Goal: Complete application form

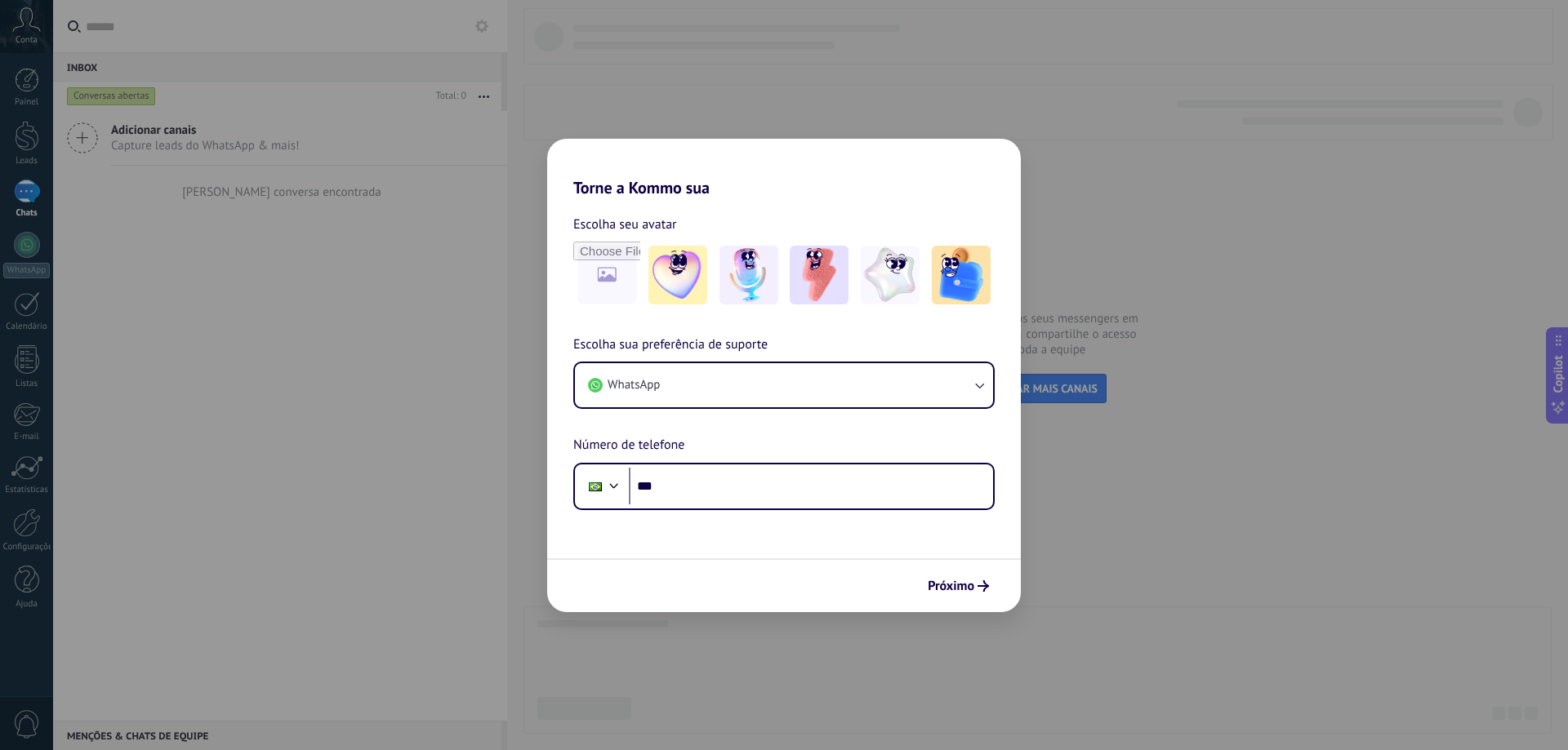
click at [1294, 239] on div "Torne a Kommo sua Escolha seu avatar Escolha sua preferência de suporte WhatsAp…" at bounding box center [784, 375] width 1568 height 750
drag, startPoint x: 395, startPoint y: 224, endPoint x: 392, endPoint y: 156, distance: 68.1
click at [397, 221] on div "Torne a Kommo sua Escolha seu avatar Escolha sua preferência de suporte WhatsAp…" at bounding box center [784, 375] width 1568 height 750
click at [723, 165] on h2 "Torne a Kommo sua" at bounding box center [784, 169] width 474 height 59
click at [827, 171] on h2 "Torne a Kommo sua" at bounding box center [784, 169] width 474 height 59
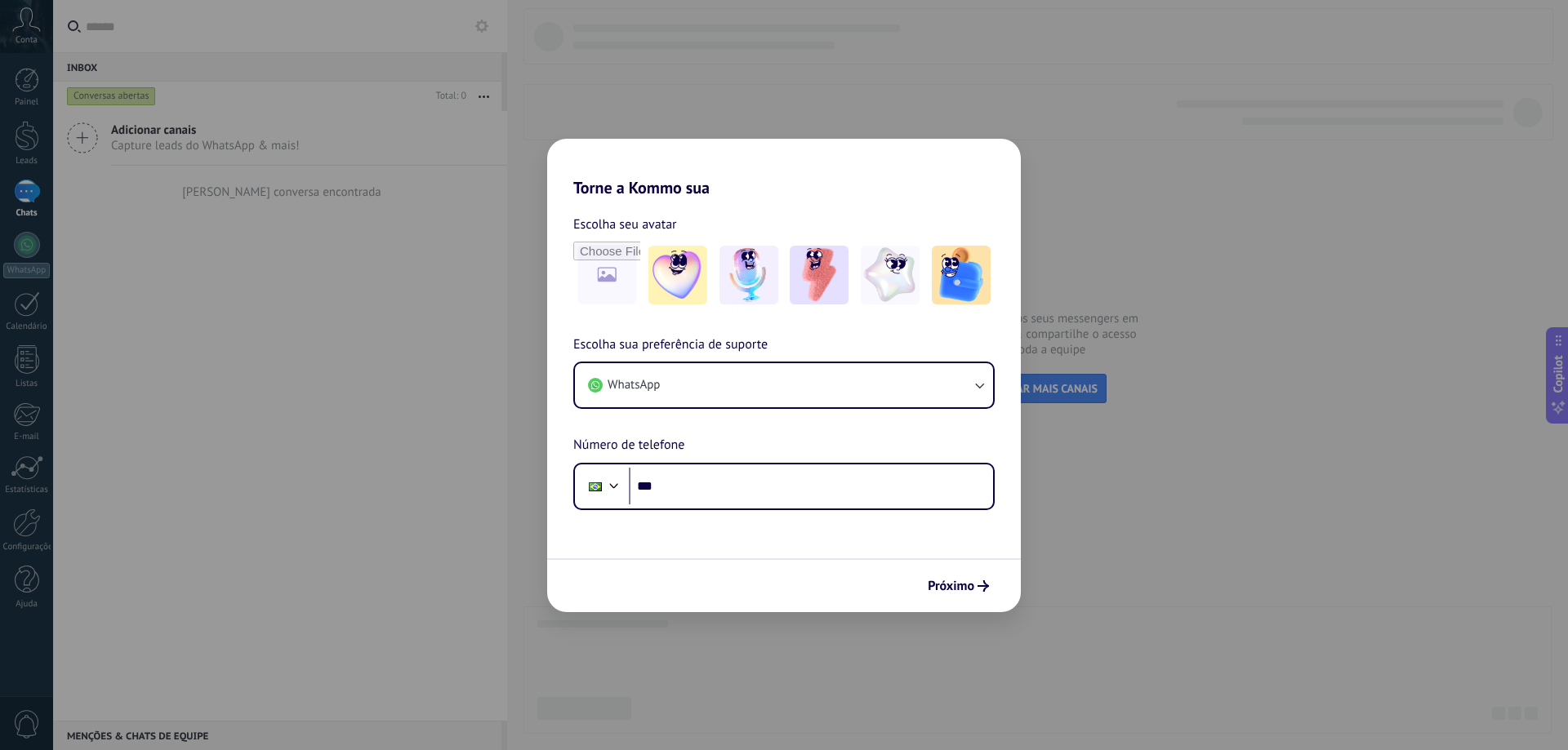
click at [26, 141] on div "Torne a Kommo sua Escolha seu avatar Escolha sua preferência de suporte WhatsAp…" at bounding box center [784, 375] width 1568 height 750
click at [62, 217] on div "Torne a Kommo sua Escolha seu avatar Escolha sua preferência de suporte WhatsAp…" at bounding box center [784, 375] width 1568 height 750
click at [26, 26] on div "Torne a Kommo sua Escolha seu avatar Escolha sua preferência de suporte WhatsAp…" at bounding box center [784, 375] width 1568 height 750
click at [962, 581] on span "Próximo" at bounding box center [951, 586] width 47 height 11
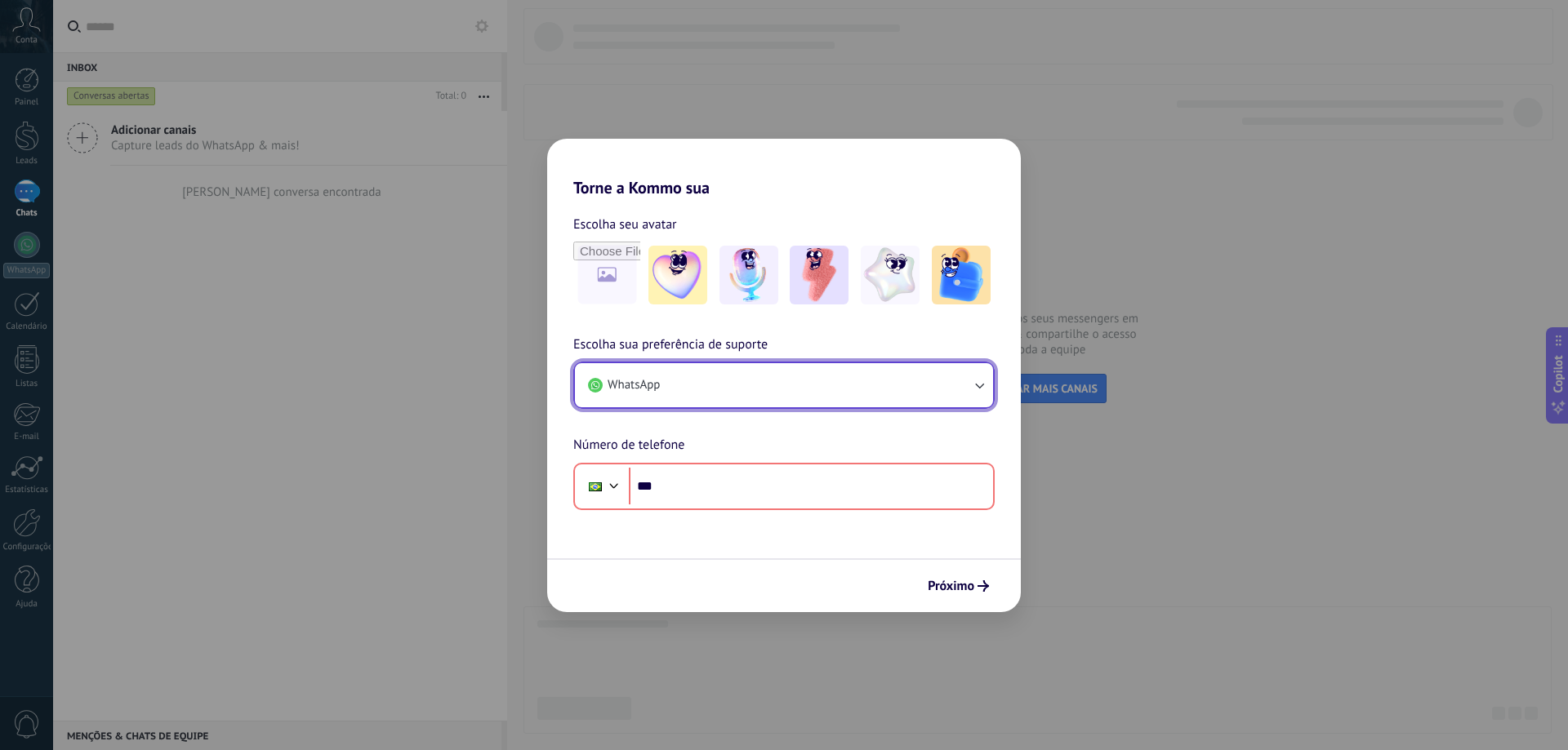
click at [950, 375] on button "WhatsApp" at bounding box center [784, 386] width 419 height 44
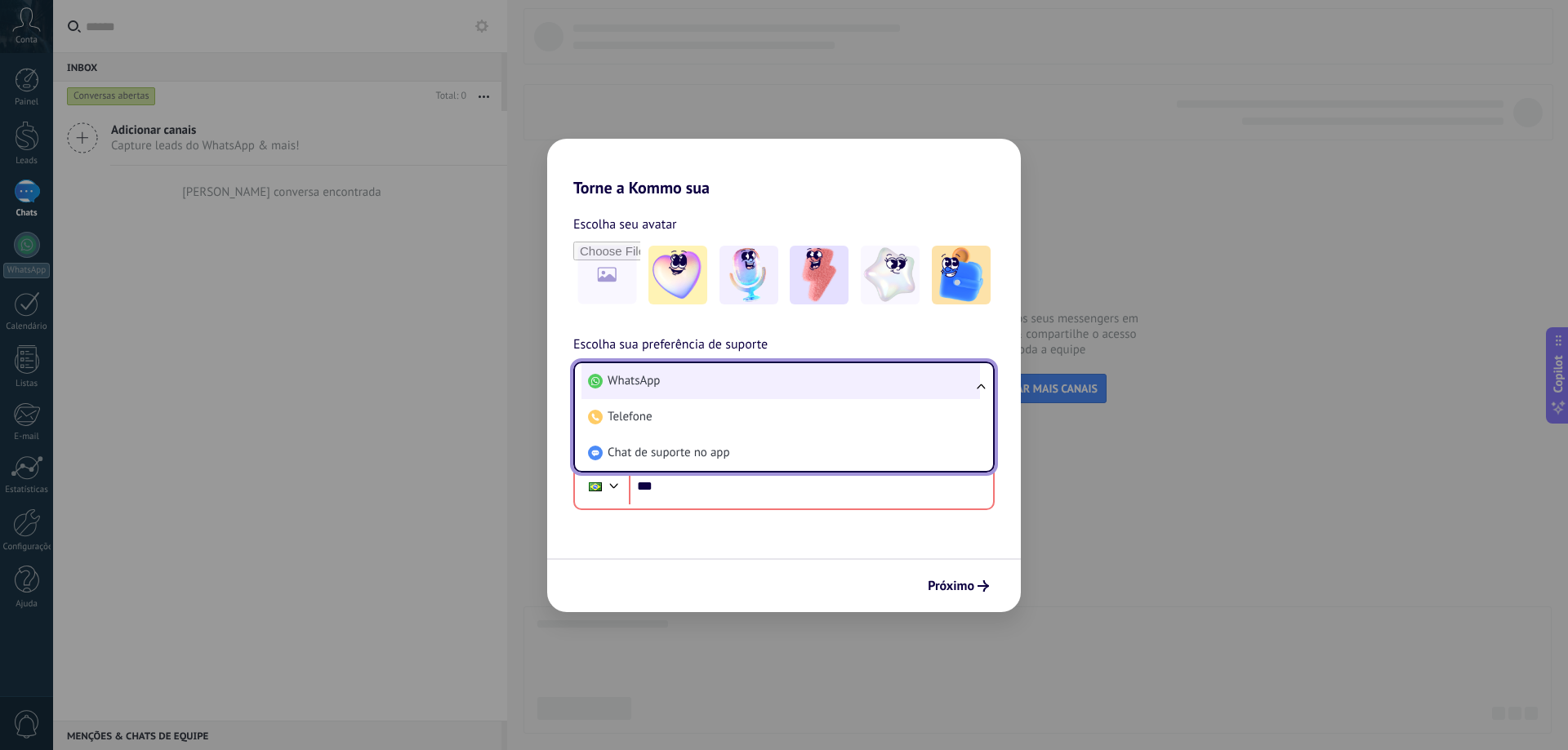
click at [951, 377] on li "WhatsApp" at bounding box center [781, 382] width 399 height 36
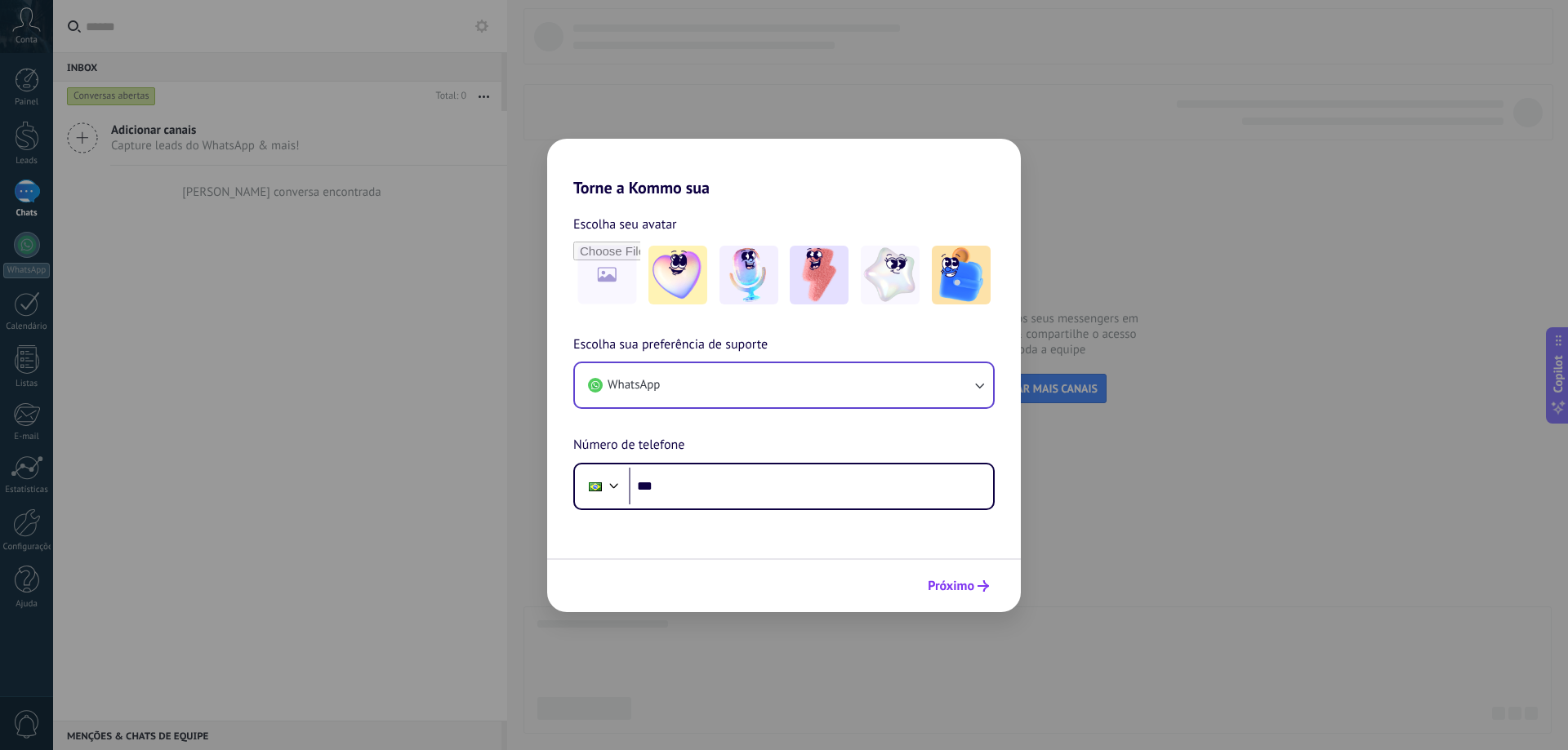
click at [990, 577] on button "Próximo" at bounding box center [958, 586] width 76 height 28
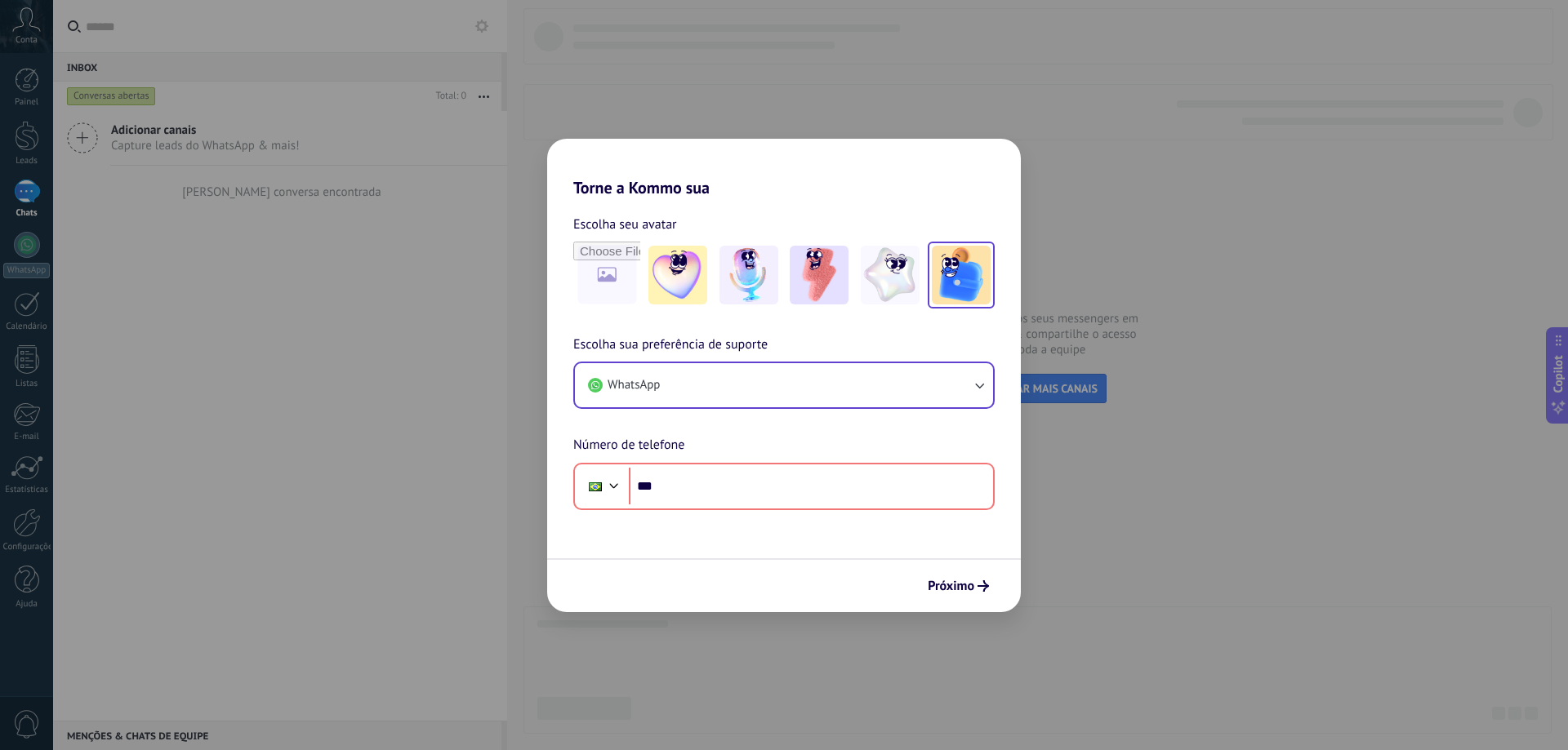
click at [951, 283] on img at bounding box center [962, 275] width 59 height 59
click at [876, 287] on img at bounding box center [890, 275] width 59 height 59
click at [777, 287] on img at bounding box center [749, 275] width 59 height 59
click at [667, 276] on img at bounding box center [678, 275] width 59 height 59
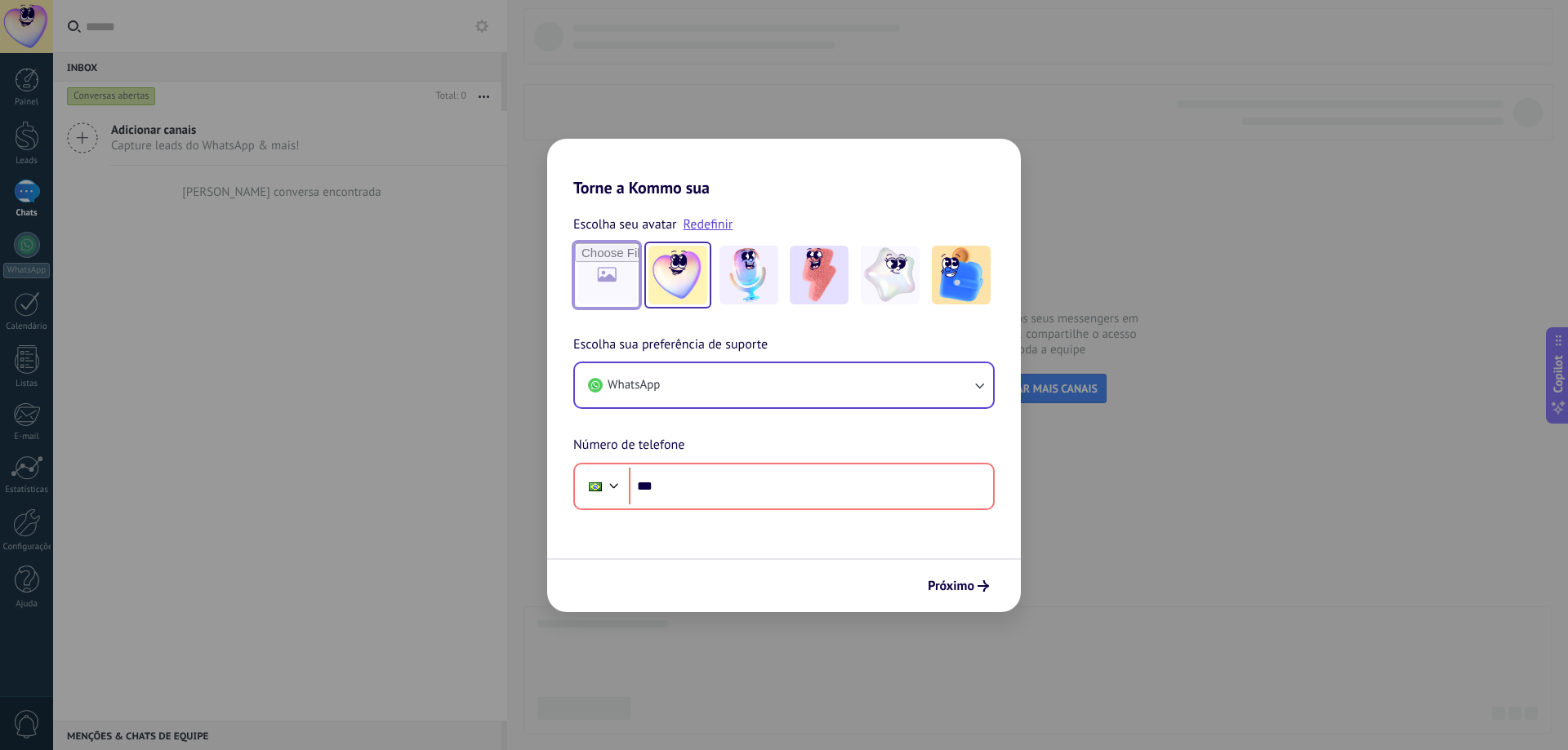
click at [590, 272] on input "file" at bounding box center [607, 275] width 64 height 64
